Goal: Transaction & Acquisition: Purchase product/service

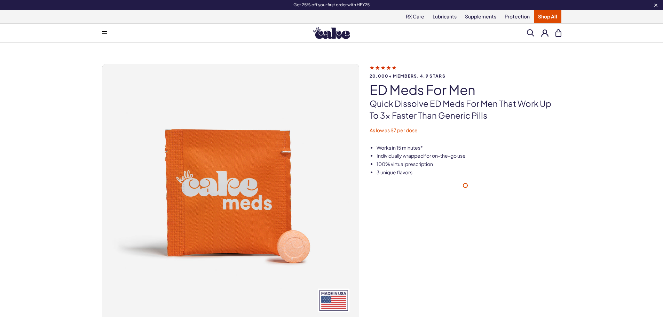
click at [330, 34] on img at bounding box center [331, 33] width 37 height 12
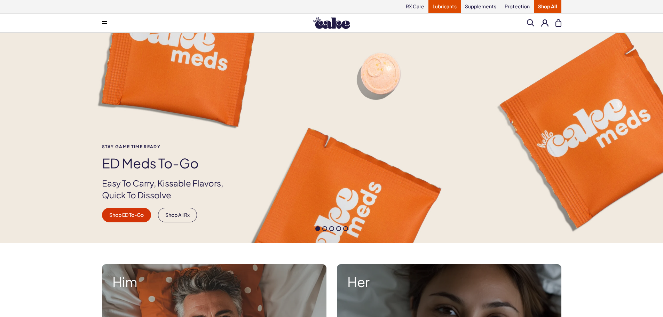
click at [441, 7] on link "Lubricants" at bounding box center [445, 6] width 32 height 13
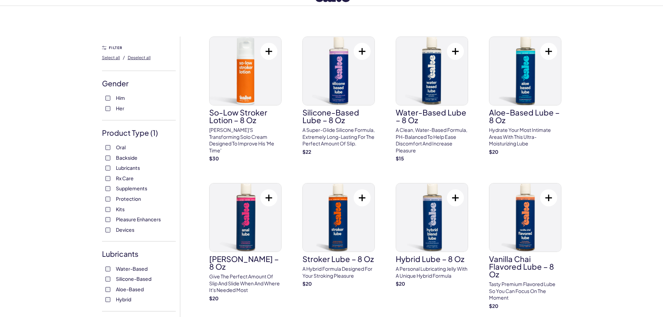
scroll to position [70, 0]
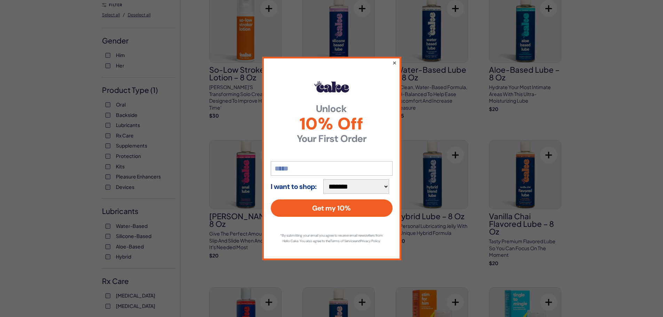
click at [394, 59] on button "×" at bounding box center [394, 63] width 5 height 8
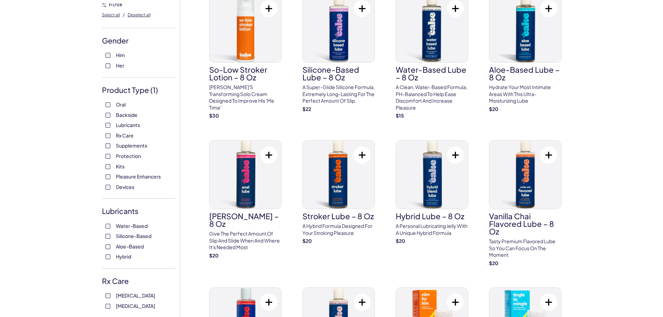
click at [140, 225] on span "Water-Based" at bounding box center [132, 225] width 32 height 9
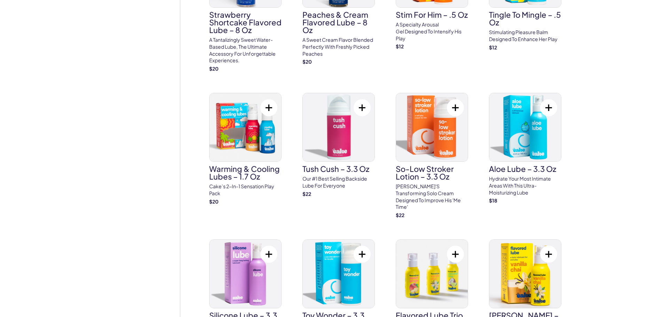
scroll to position [522, 0]
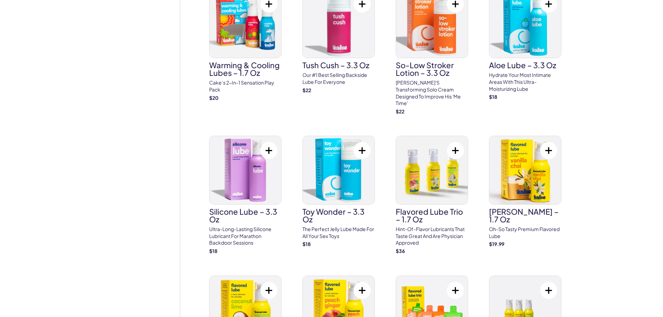
click at [590, 197] on div "27 results Filter Lubricants Water-Based FILTER Select all / Deselect all Gende…" at bounding box center [331, 32] width 663 height 1045
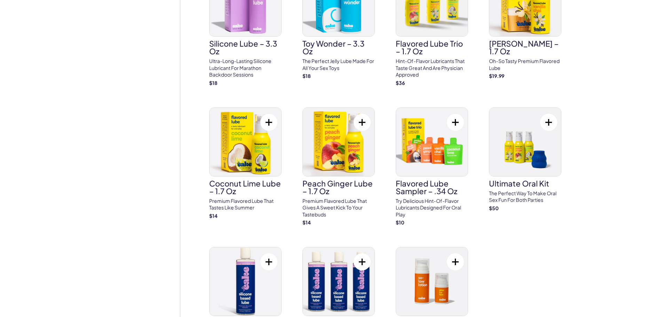
scroll to position [697, 0]
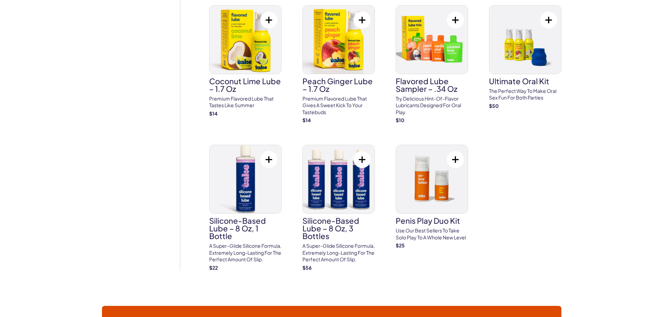
scroll to position [801, 0]
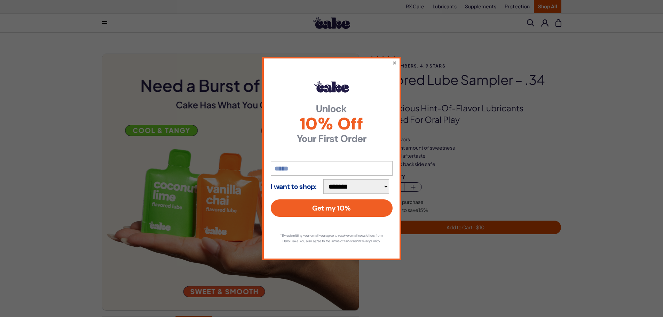
click at [396, 60] on button "×" at bounding box center [394, 63] width 5 height 8
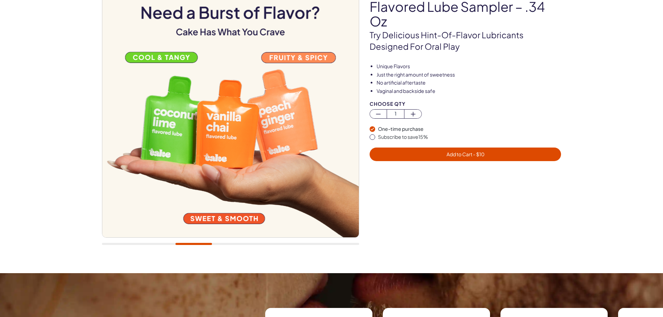
scroll to position [139, 0]
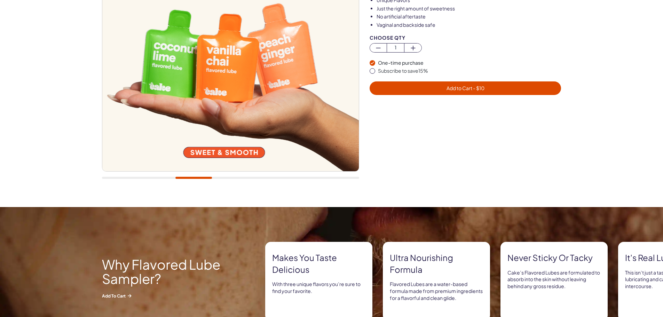
click at [213, 178] on div at bounding box center [230, 178] width 257 height 2
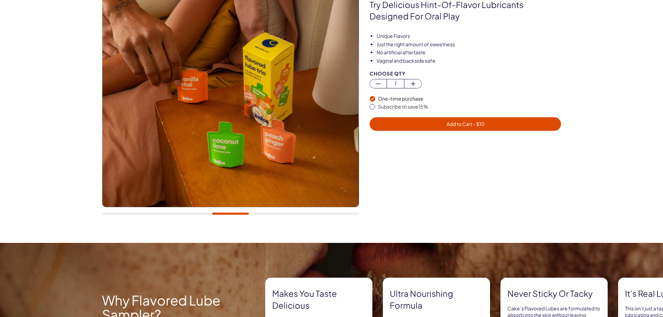
scroll to position [70, 0]
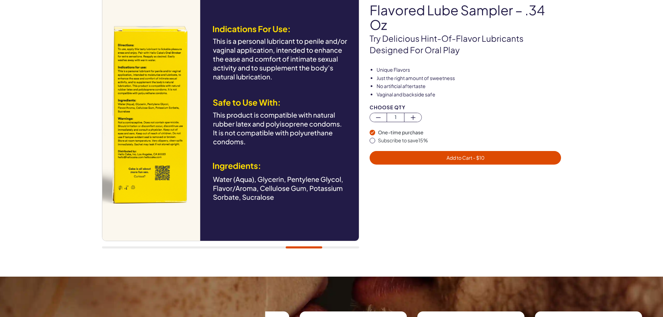
click at [339, 247] on div at bounding box center [230, 248] width 257 height 2
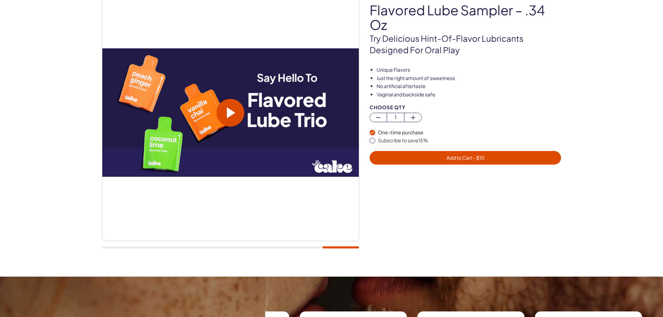
click at [556, 239] on div at bounding box center [471, 220] width 202 height 71
click at [242, 107] on span at bounding box center [231, 113] width 28 height 28
click at [308, 248] on div at bounding box center [230, 248] width 257 height 2
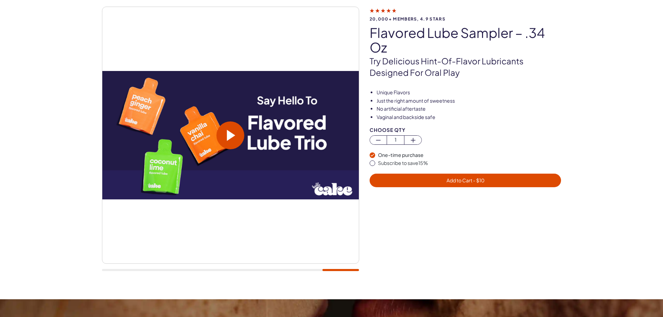
scroll to position [0, 0]
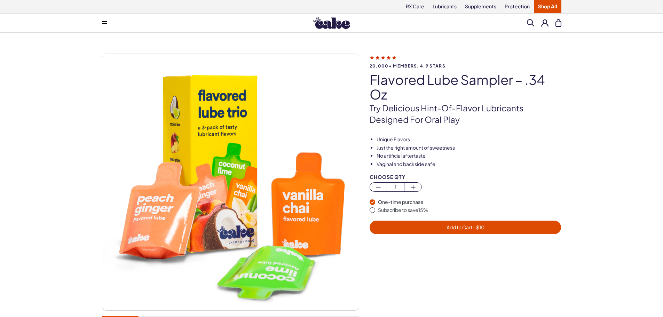
click at [476, 259] on div at bounding box center [471, 290] width 202 height 71
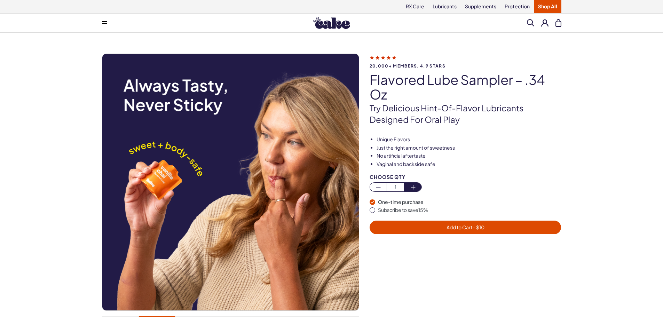
click at [413, 187] on icon "button" at bounding box center [413, 187] width 8 height 8
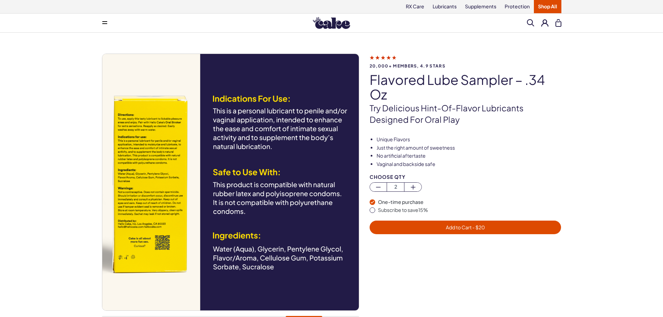
click at [573, 133] on div "20,000+ members, 4.9 stars Flavored Lube Sampler – .34 oz Try delicious hint-of…" at bounding box center [331, 190] width 501 height 272
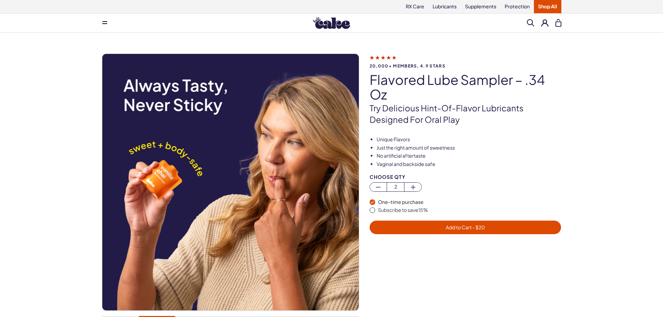
click at [588, 98] on div "20,000+ members, 4.9 stars Flavored Lube Sampler – .34 oz Try delicious hint-of…" at bounding box center [331, 190] width 663 height 314
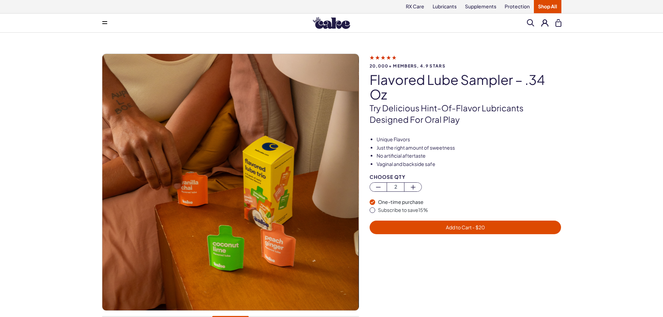
click at [606, 111] on div "20,000+ members, 4.9 stars Flavored Lube Sampler – .34 oz Try delicious hint-of…" at bounding box center [331, 190] width 663 height 314
